Goal: Navigation & Orientation: Find specific page/section

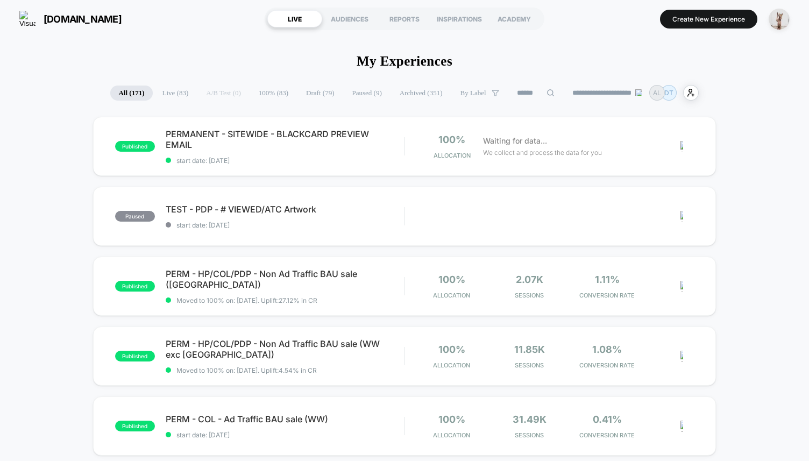
click at [196, 19] on section "[DOMAIN_NAME]" at bounding box center [136, 18] width 240 height 27
click at [529, 93] on input at bounding box center [536, 93] width 108 height 13
type input "*"
type input "*******"
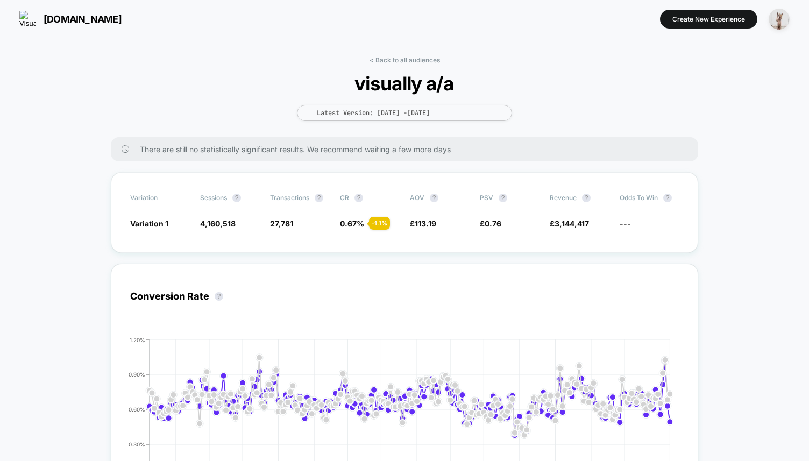
click at [406, 61] on link "< Back to all audiences" at bounding box center [404, 60] width 70 height 8
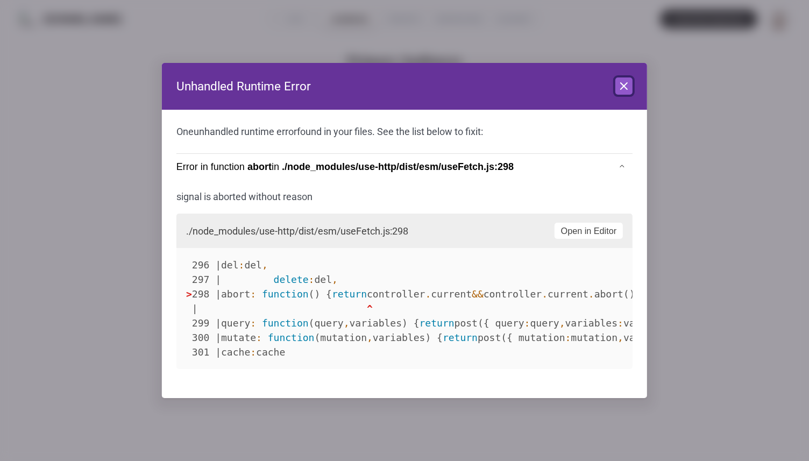
click at [626, 83] on icon at bounding box center [623, 86] width 6 height 6
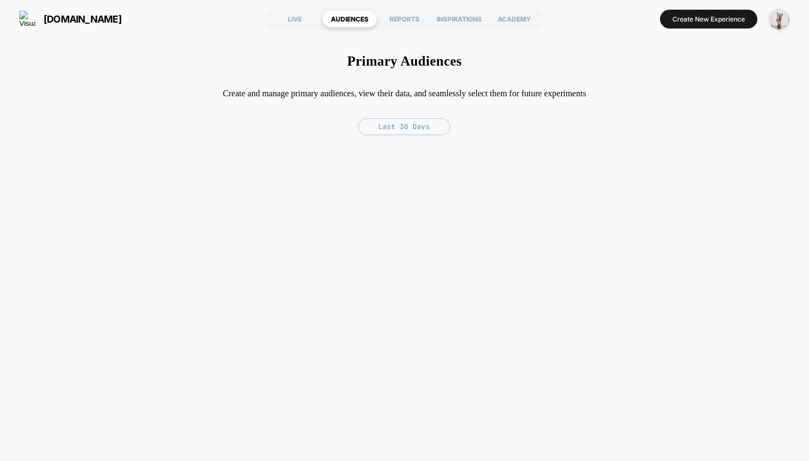
click at [161, 94] on div "Primary Audiences Create and manage primary audiences, view their data, and sea…" at bounding box center [404, 244] width 809 height 412
click at [300, 12] on div "LIVE" at bounding box center [294, 18] width 55 height 17
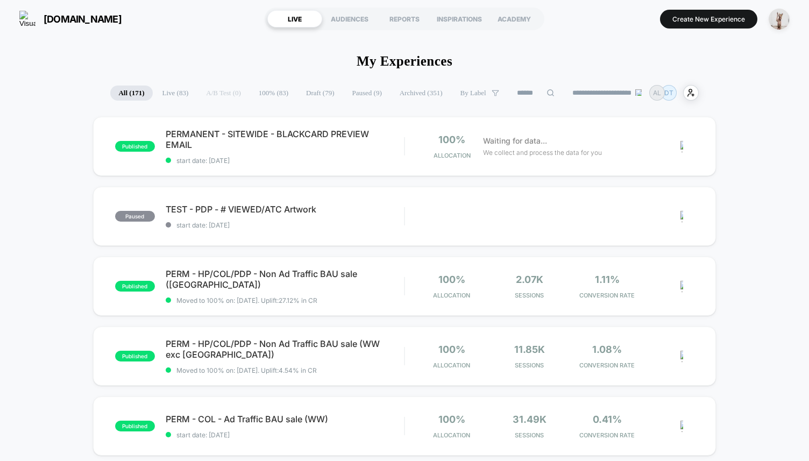
click at [237, 31] on section "[DOMAIN_NAME]" at bounding box center [136, 18] width 240 height 27
